Goal: Check status: Check status

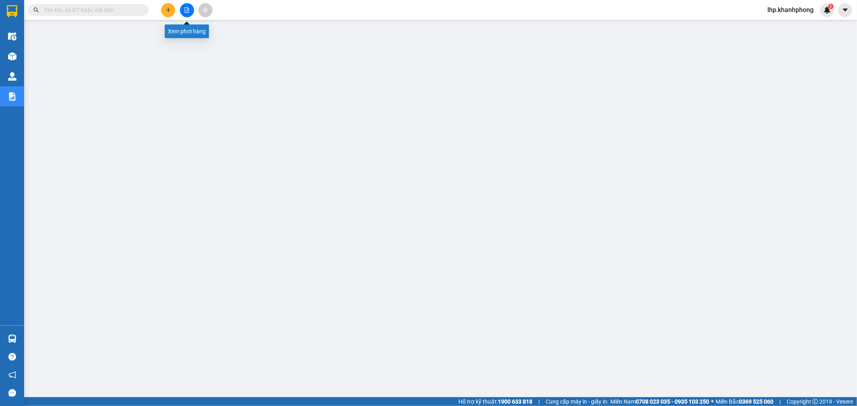
click at [189, 13] on button at bounding box center [187, 10] width 14 height 14
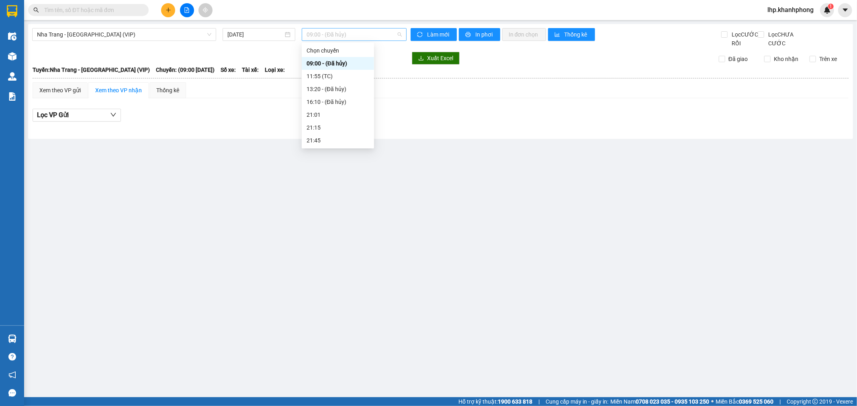
click at [353, 37] on span "09:00 - (Đã hủy)" at bounding box center [353, 35] width 95 height 12
click at [262, 29] on div "[DATE]" at bounding box center [258, 34] width 73 height 13
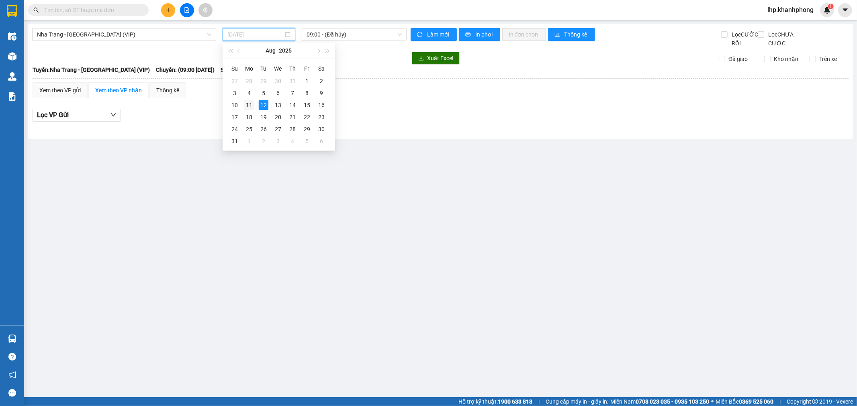
click at [250, 105] on div "11" at bounding box center [249, 105] width 10 height 10
type input "[DATE]"
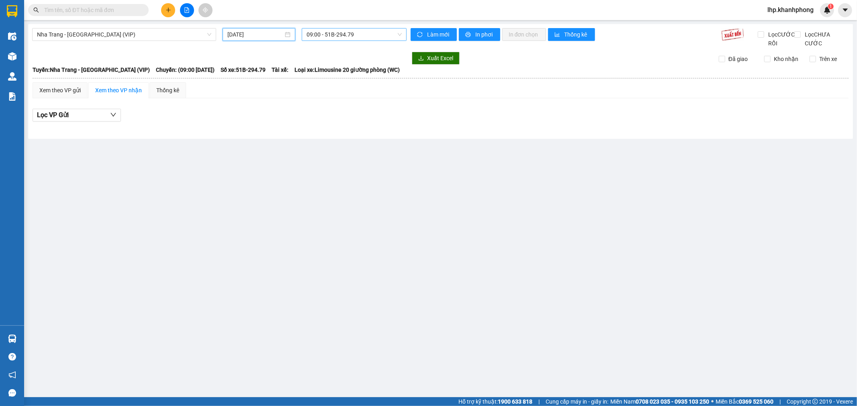
click at [350, 35] on span "09:00 - 51B-294.79" at bounding box center [353, 35] width 95 height 12
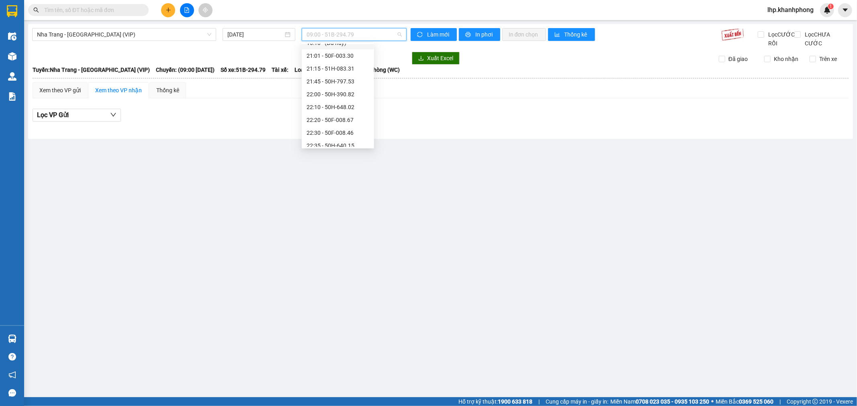
scroll to position [154, 0]
click at [343, 141] on div "23:10 - 50H-293.80" at bounding box center [337, 140] width 63 height 9
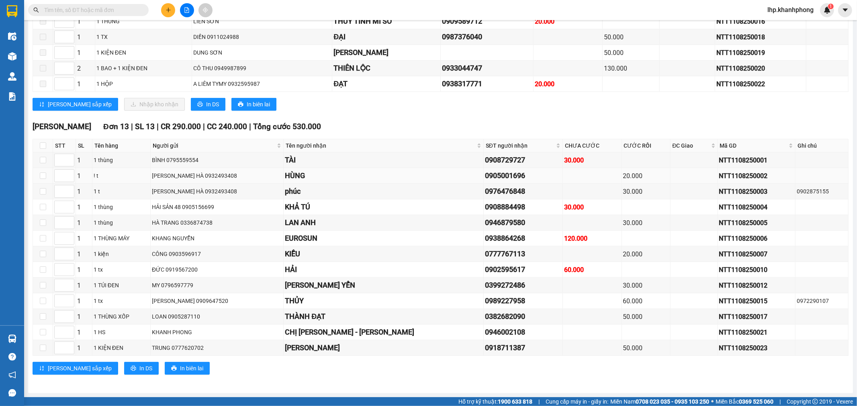
scroll to position [251, 0]
click at [139, 367] on span "In DS" at bounding box center [145, 368] width 13 height 9
click at [124, 363] on button "In DS" at bounding box center [141, 368] width 35 height 13
